Goal: Task Accomplishment & Management: Complete application form

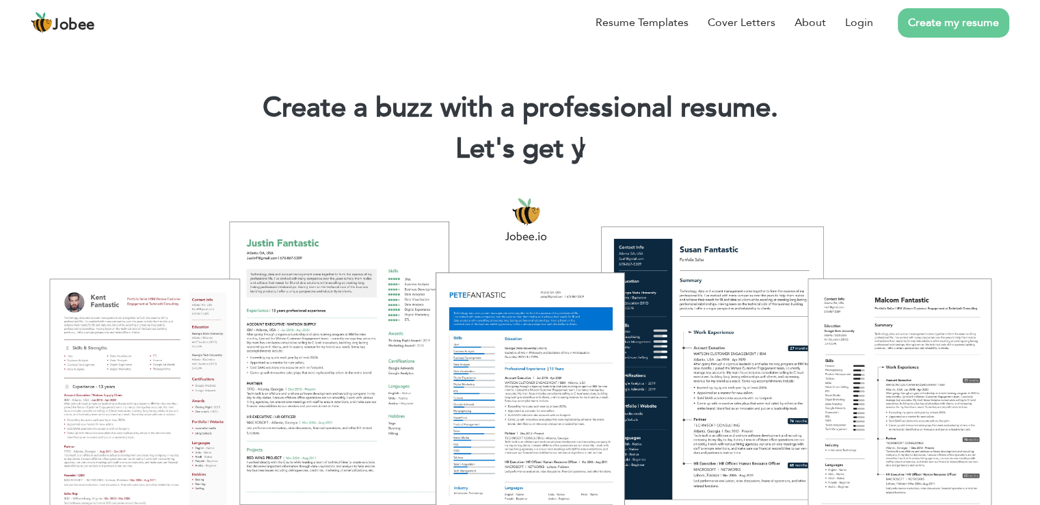
click at [931, 25] on link "Create my resume" at bounding box center [953, 22] width 111 height 29
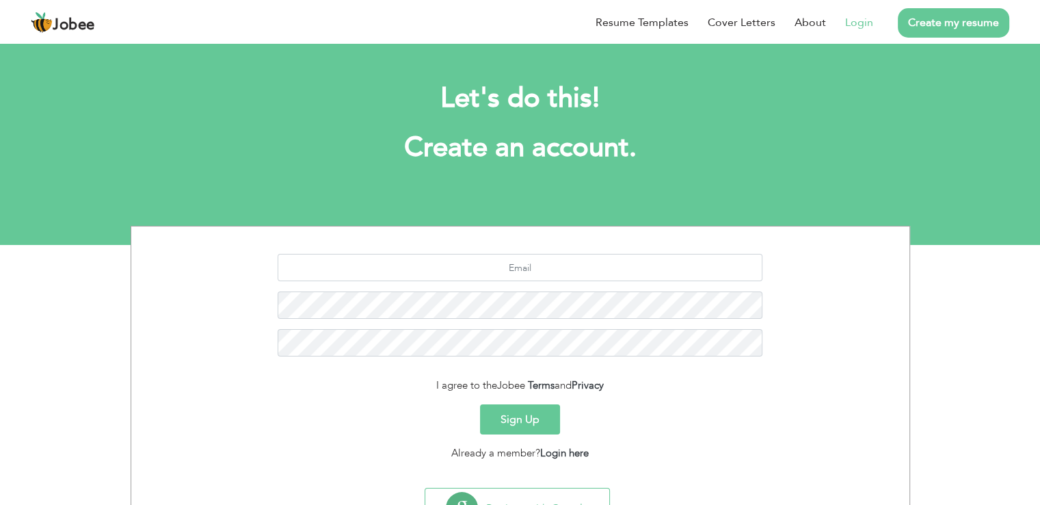
click at [862, 23] on link "Login" at bounding box center [859, 22] width 28 height 16
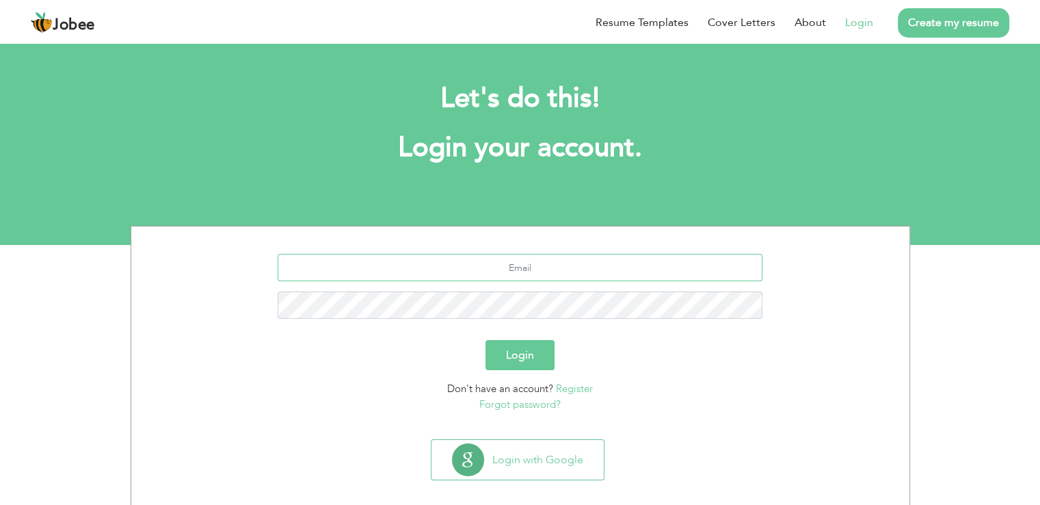
click at [579, 279] on input "text" at bounding box center [520, 267] width 485 height 27
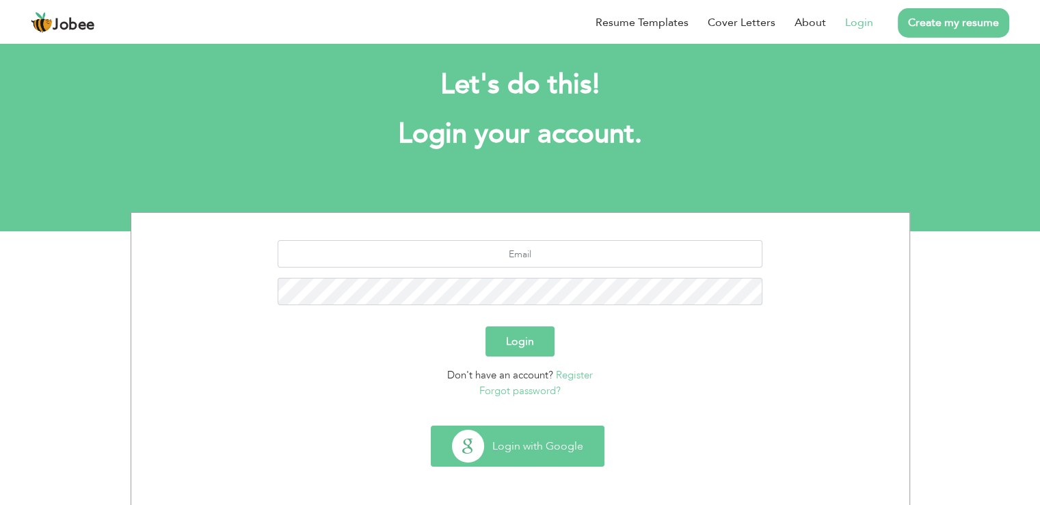
click at [542, 444] on button "Login with Google" at bounding box center [518, 446] width 172 height 40
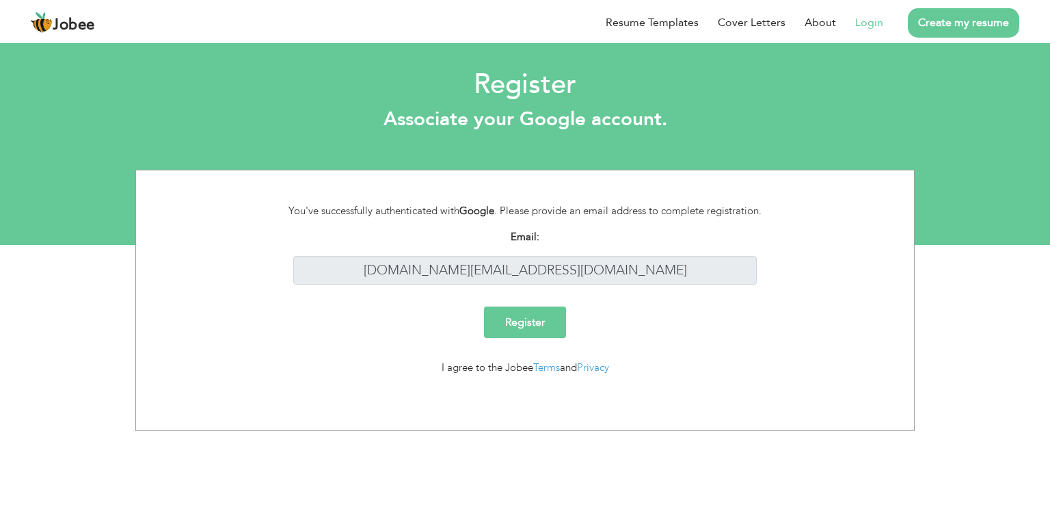
click at [512, 337] on input "Register" at bounding box center [525, 321] width 82 height 31
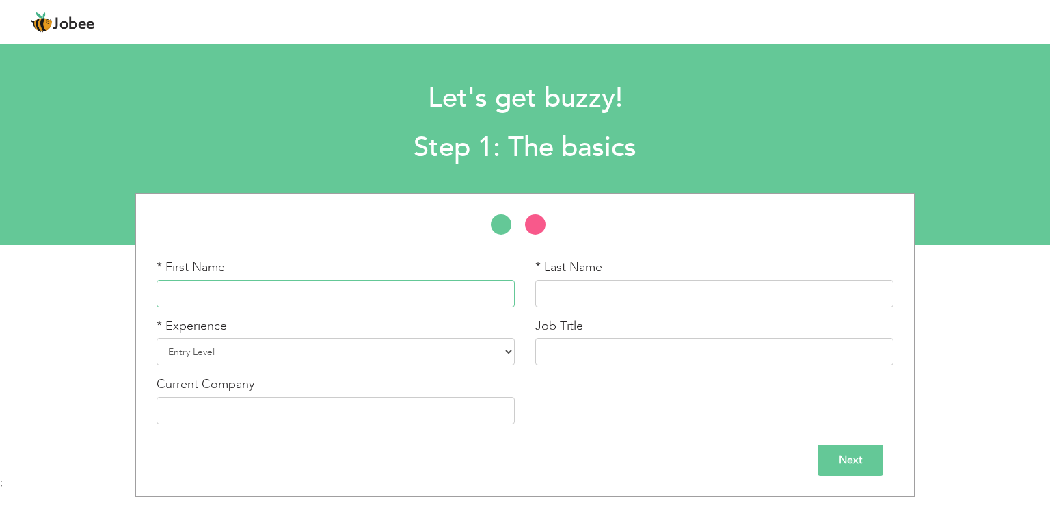
click at [233, 292] on input "text" at bounding box center [336, 293] width 358 height 27
click at [334, 300] on input "text" at bounding box center [336, 293] width 358 height 27
paste input "Naseem"
type input "Naseem"
click at [609, 301] on input "text" at bounding box center [714, 293] width 358 height 27
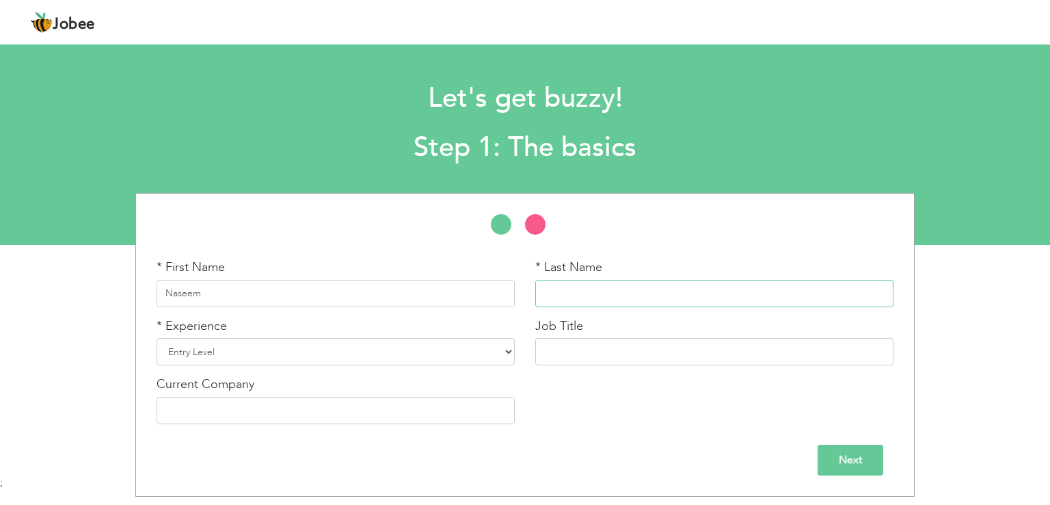
paste input "[PERSON_NAME]"
type input "[PERSON_NAME]"
click at [249, 291] on input "Naseem" at bounding box center [336, 293] width 358 height 27
type input "Naseem"
click at [220, 349] on select "Entry Level Less than 1 Year 1 Year 2 Years 3 Years 4 Years 5 Years 6 Years 7 Y…" at bounding box center [336, 351] width 358 height 27
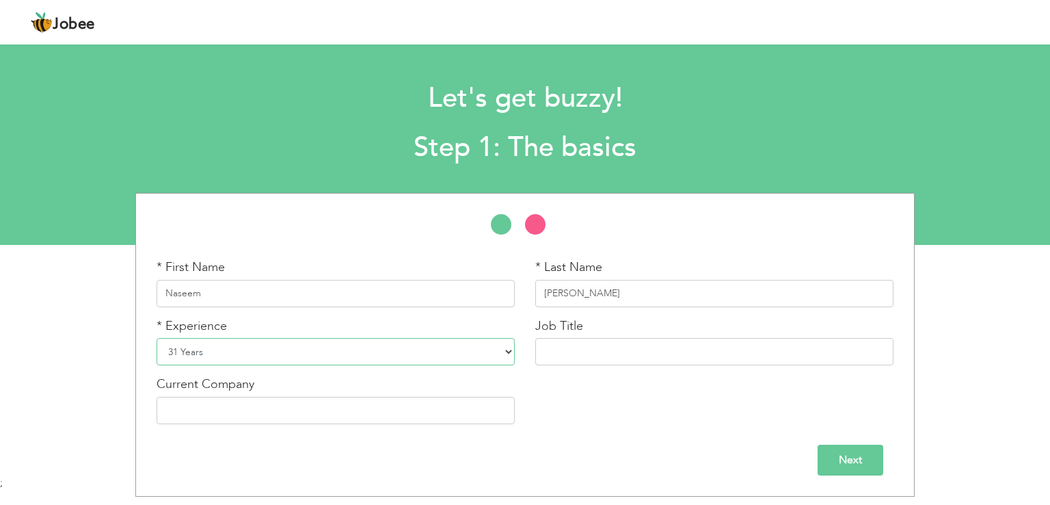
click at [157, 338] on select "Entry Level Less than 1 Year 1 Year 2 Years 3 Years 4 Years 5 Years 6 Years 7 Y…" at bounding box center [336, 351] width 358 height 27
click at [558, 348] on input "text" at bounding box center [714, 351] width 358 height 27
click at [293, 356] on select "Entry Level Less than 1 Year 1 Year 2 Years 3 Years 4 Years 5 Years 6 Years 7 Y…" at bounding box center [336, 351] width 358 height 27
select select "4"
click at [157, 338] on select "Entry Level Less than 1 Year 1 Year 2 Years 3 Years 4 Years 5 Years 6 Years 7 Y…" at bounding box center [336, 351] width 358 height 27
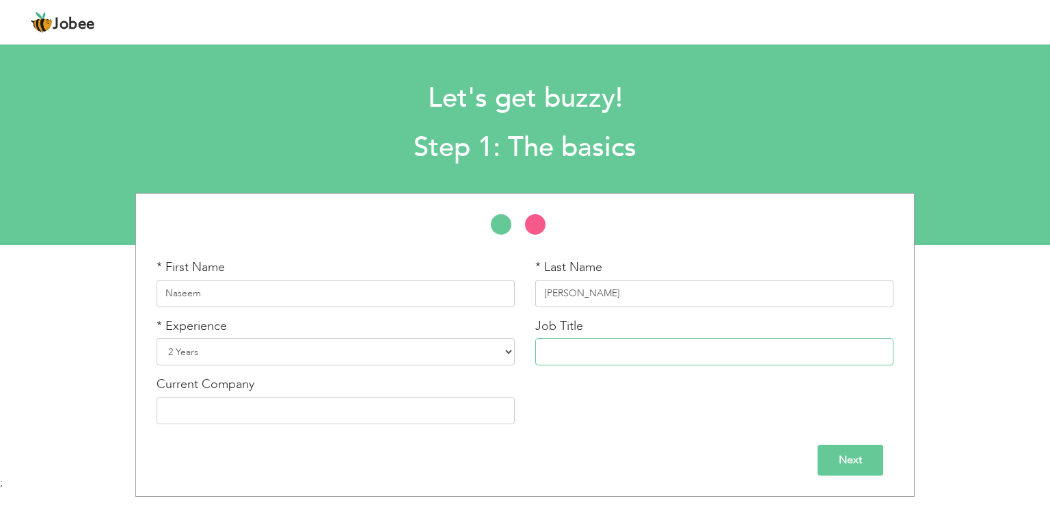
click at [574, 347] on input "text" at bounding box center [714, 351] width 358 height 27
paste input "Experienced Digital Marketing Expert"
type input "Experienced Digital Marketing Expert"
click at [362, 406] on input "text" at bounding box center [336, 410] width 358 height 27
click at [227, 406] on input "text" at bounding box center [336, 410] width 358 height 27
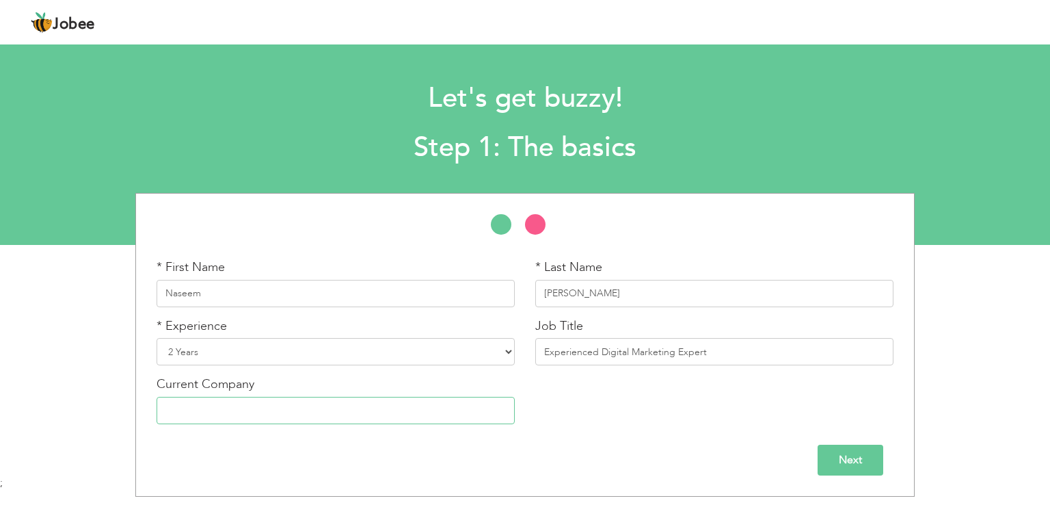
paste input "ClickSoft (Pvt) Ltd"
type input "ClickSoft (Pvt) Ltd"
click at [830, 455] on input "Next" at bounding box center [851, 460] width 66 height 31
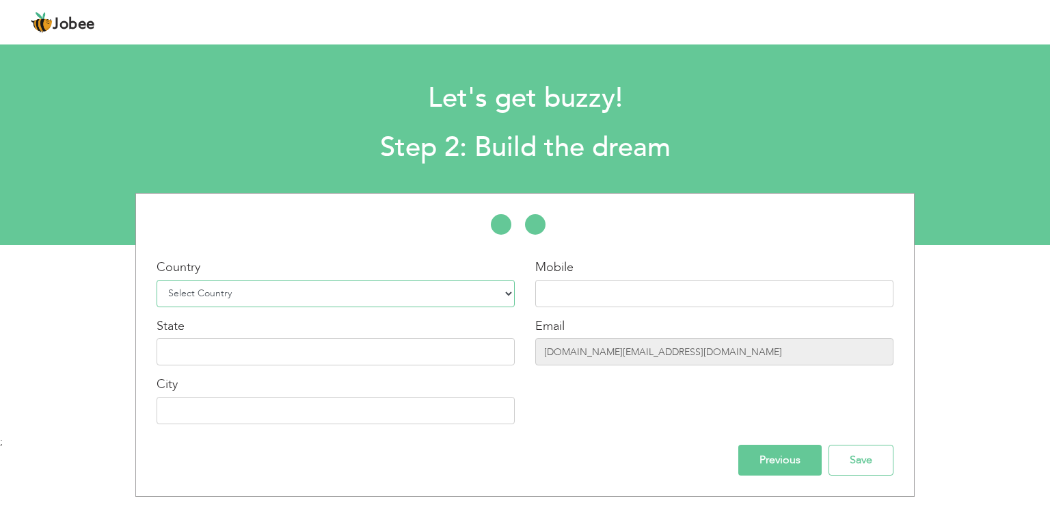
click at [245, 300] on select "Select Country [GEOGRAPHIC_DATA] [GEOGRAPHIC_DATA] [GEOGRAPHIC_DATA] [US_STATE]…" at bounding box center [336, 293] width 358 height 27
select select "166"
click at [157, 280] on select "Select Country [GEOGRAPHIC_DATA] [GEOGRAPHIC_DATA] [GEOGRAPHIC_DATA] [US_STATE]…" at bounding box center [336, 293] width 358 height 27
click at [238, 345] on input "text" at bounding box center [336, 351] width 358 height 27
type input "[GEOGRAPHIC_DATA]"
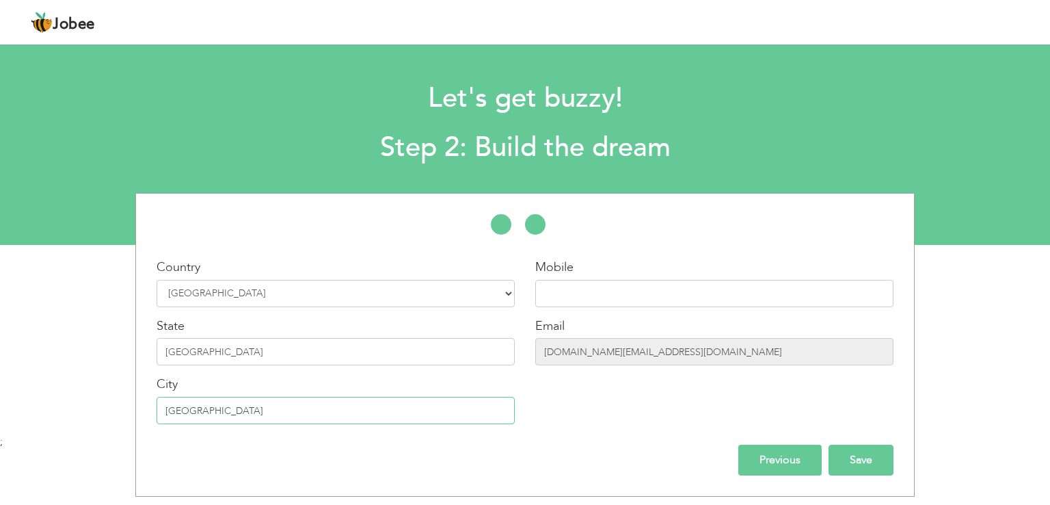
type input "[GEOGRAPHIC_DATA]"
click at [865, 453] on input "Save" at bounding box center [861, 460] width 65 height 31
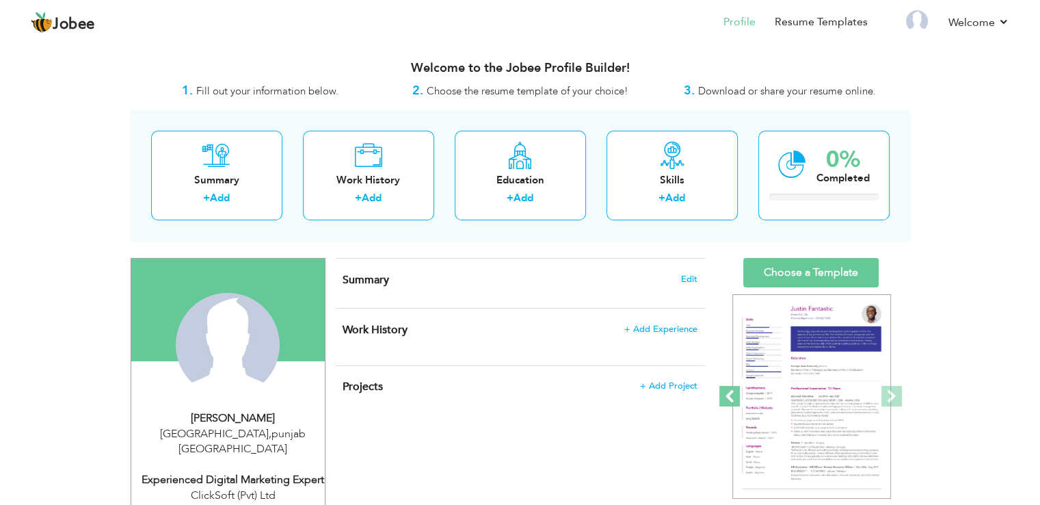
click at [730, 395] on span at bounding box center [729, 396] width 21 height 21
